Goal: Check status

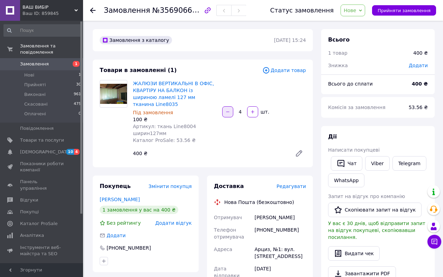
click at [229, 110] on icon "button" at bounding box center [228, 111] width 5 height 5
type input "1"
click at [229, 110] on div at bounding box center [228, 111] width 12 height 11
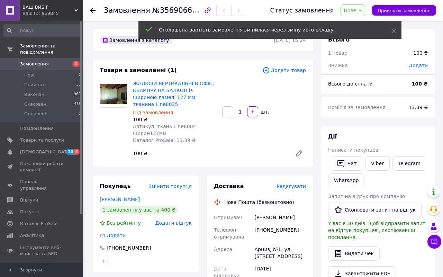
click at [362, 11] on icon at bounding box center [360, 10] width 3 height 3
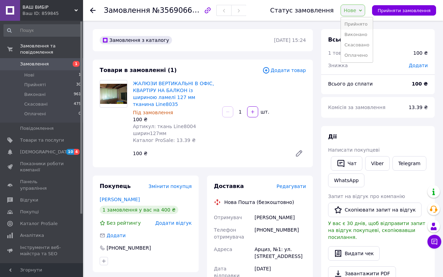
click at [360, 24] on li "Прийнято" at bounding box center [357, 24] width 32 height 10
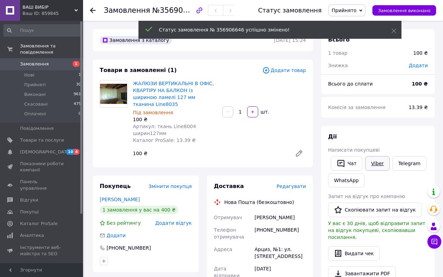
click at [376, 165] on link "Viber" at bounding box center [378, 163] width 24 height 15
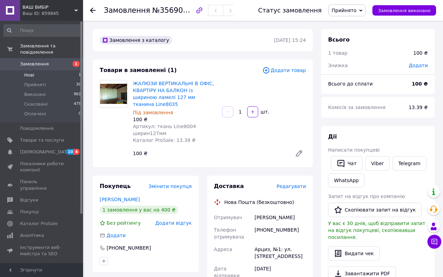
click at [33, 74] on span "Нові" at bounding box center [29, 75] width 10 height 6
